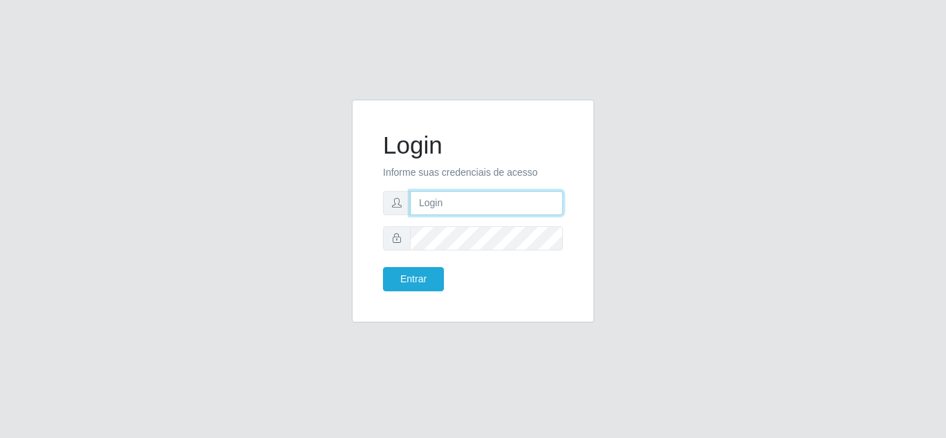
click at [498, 204] on input "text" at bounding box center [486, 203] width 153 height 24
type input "jacquesredec@06"
click at [398, 240] on icon at bounding box center [397, 238] width 10 height 10
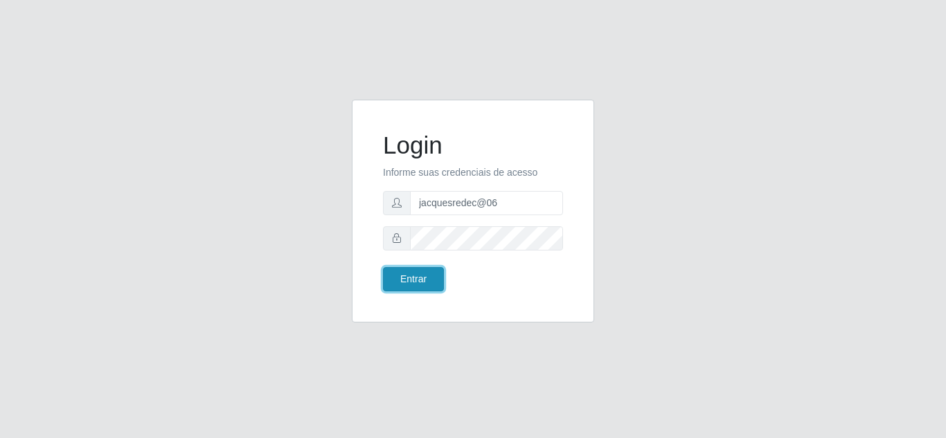
click at [413, 281] on button "Entrar" at bounding box center [413, 279] width 61 height 24
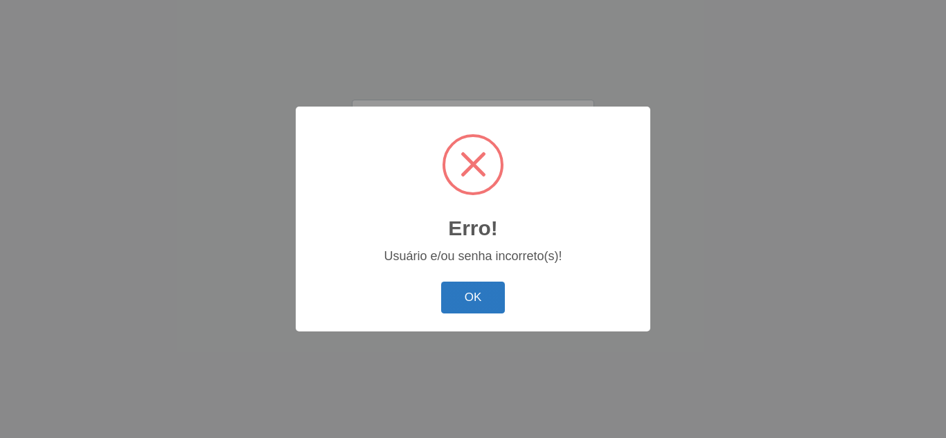
click at [474, 297] on button "OK" at bounding box center [473, 298] width 64 height 33
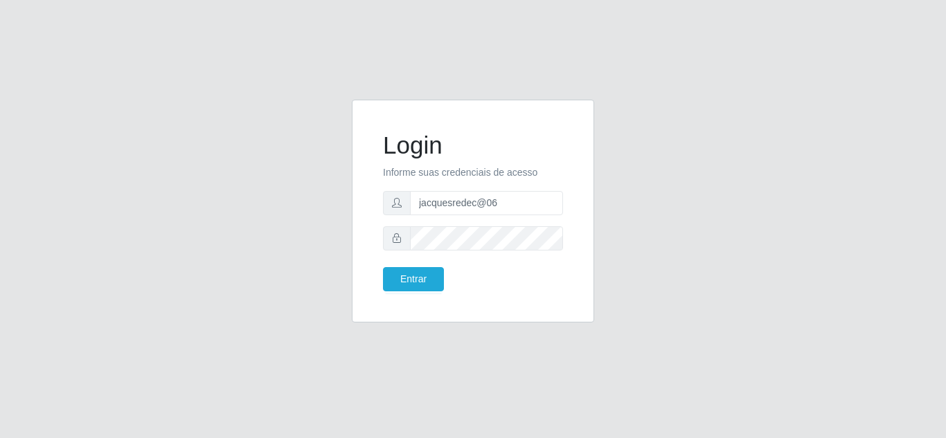
click at [396, 241] on icon at bounding box center [397, 238] width 10 height 10
click at [424, 283] on button "Entrar" at bounding box center [413, 279] width 61 height 24
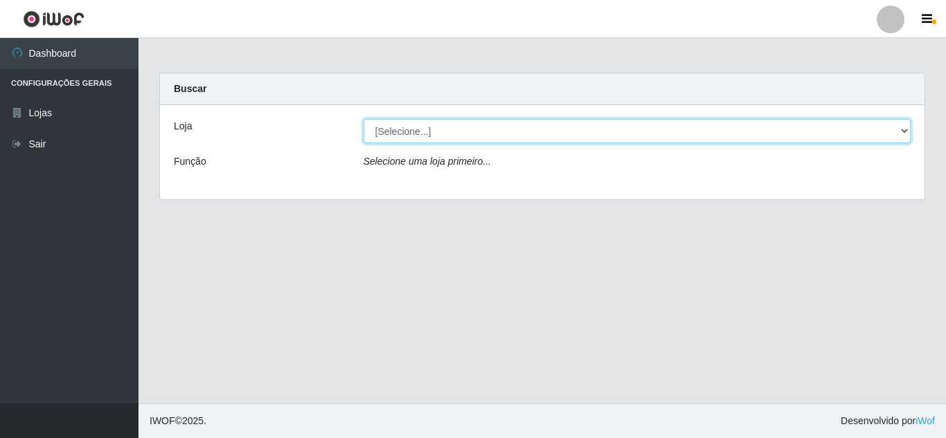
click at [903, 132] on select "[Selecione...] Rede Compras Supermercados - LOJA 6" at bounding box center [638, 131] width 548 height 24
select select "398"
click at [364, 119] on select "[Selecione...] Rede Compras Supermercados - LOJA 6" at bounding box center [638, 131] width 548 height 24
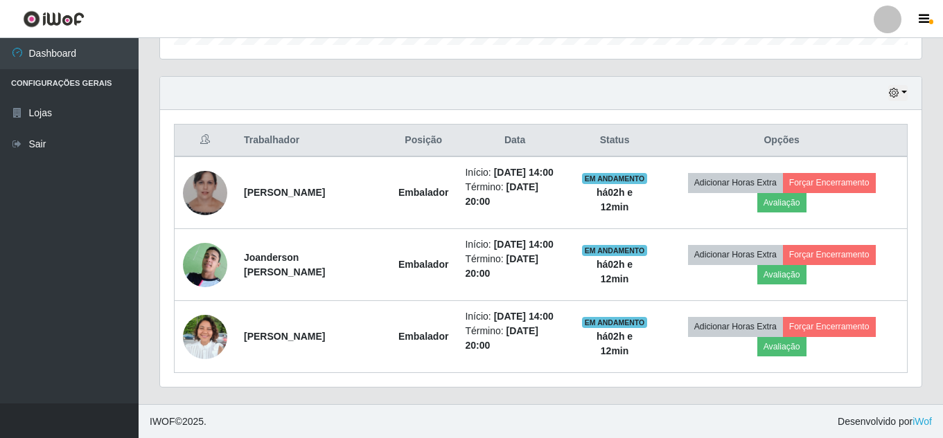
scroll to position [451, 0]
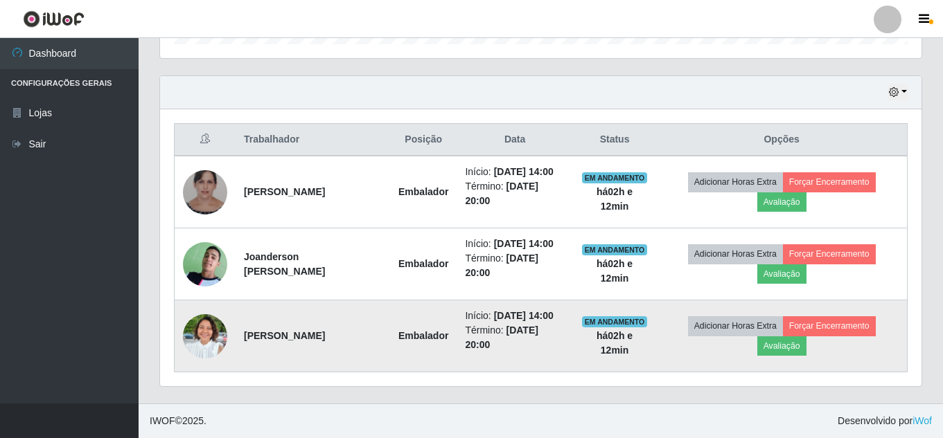
click at [204, 333] on img at bounding box center [205, 336] width 44 height 60
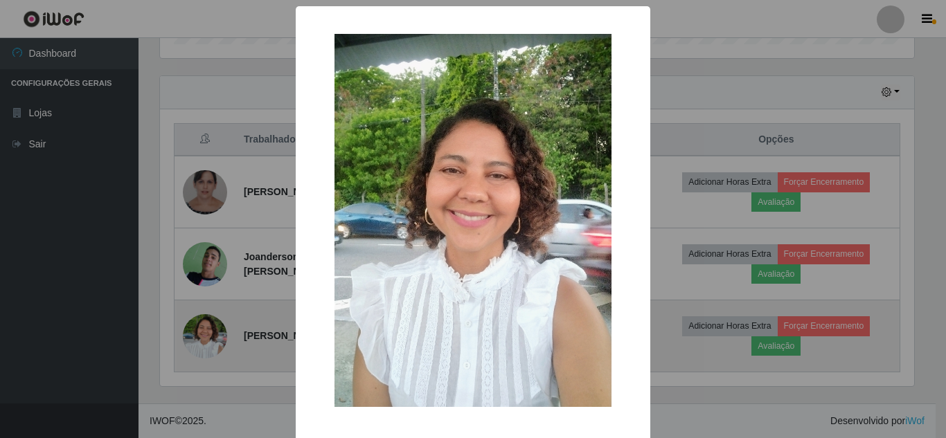
click at [204, 333] on div "× OK Cancel" at bounding box center [473, 219] width 946 height 438
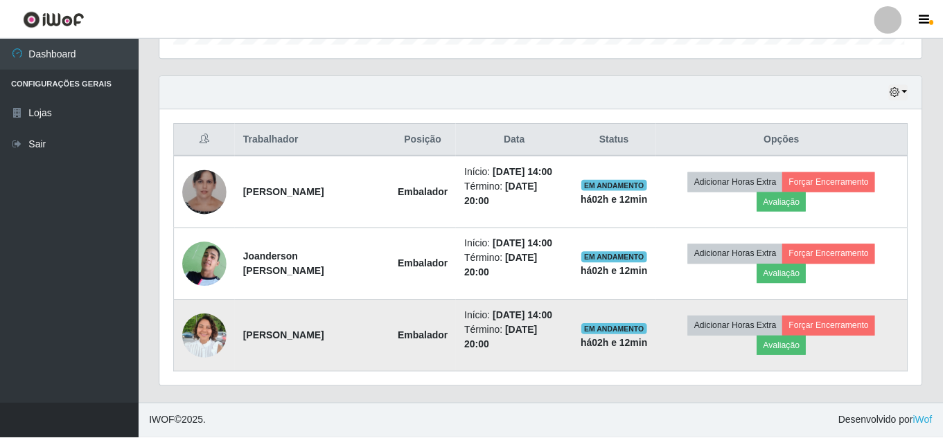
scroll to position [287, 761]
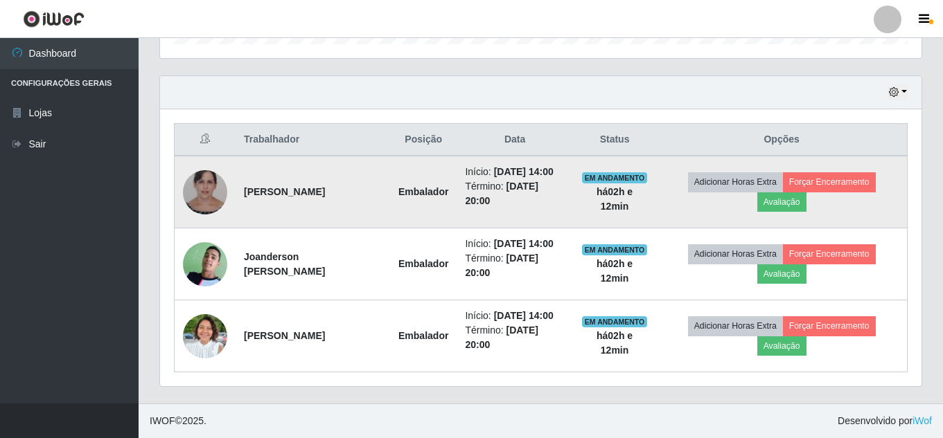
click at [208, 201] on img at bounding box center [205, 191] width 44 height 55
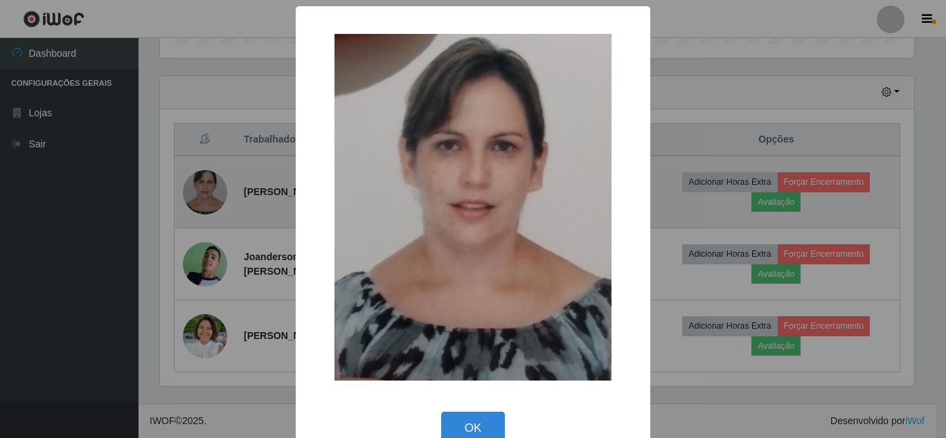
click at [208, 201] on div "× OK Cancel" at bounding box center [473, 219] width 946 height 438
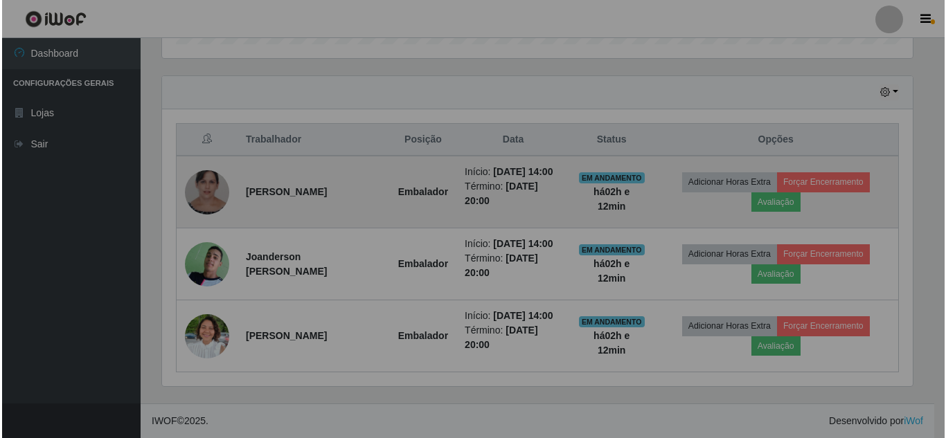
scroll to position [287, 761]
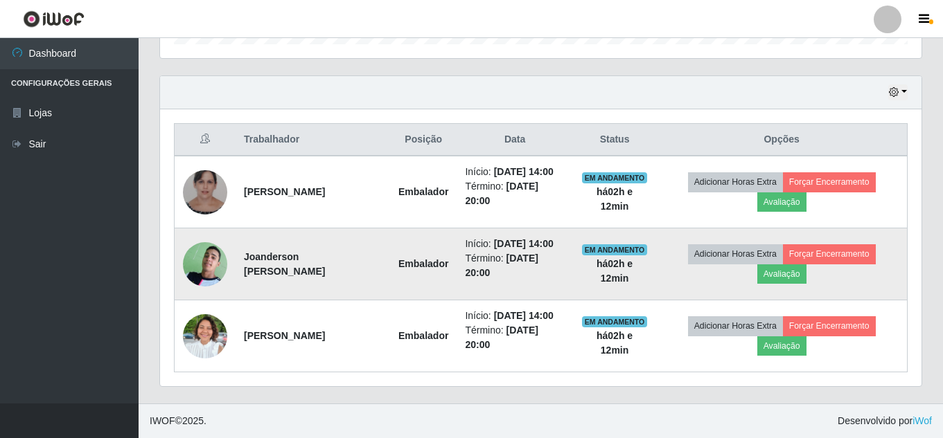
click at [206, 270] on img at bounding box center [205, 264] width 44 height 61
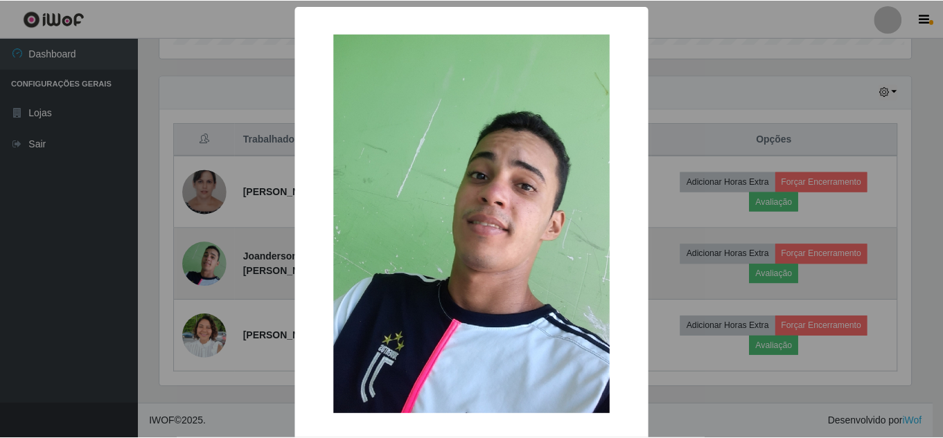
scroll to position [287, 754]
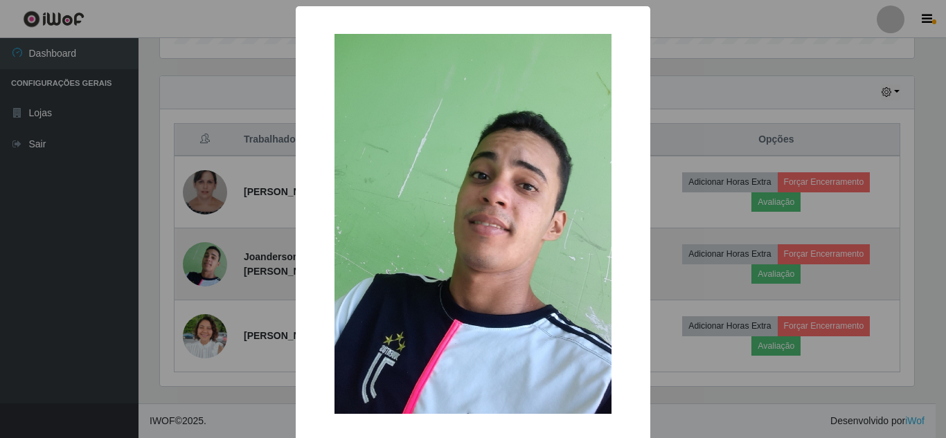
click at [206, 270] on div "× OK Cancel" at bounding box center [473, 219] width 946 height 438
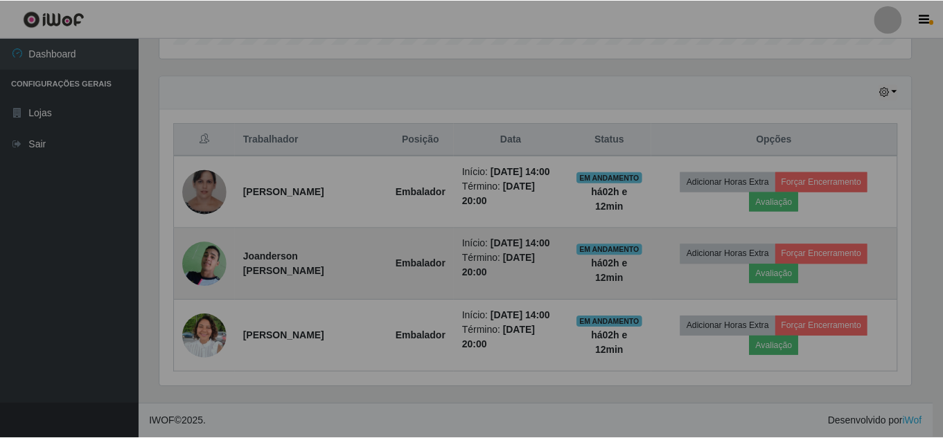
scroll to position [287, 761]
